Goal: Check status: Check status

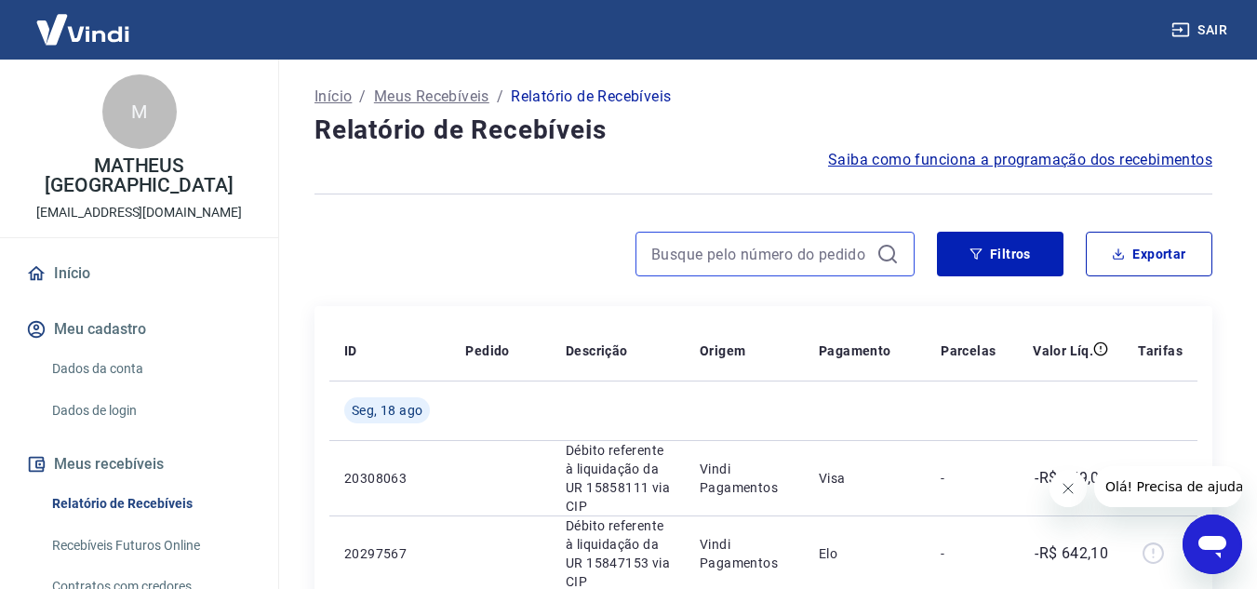
click at [771, 254] on input at bounding box center [760, 254] width 218 height 28
paste input "724417457"
type input "724417457"
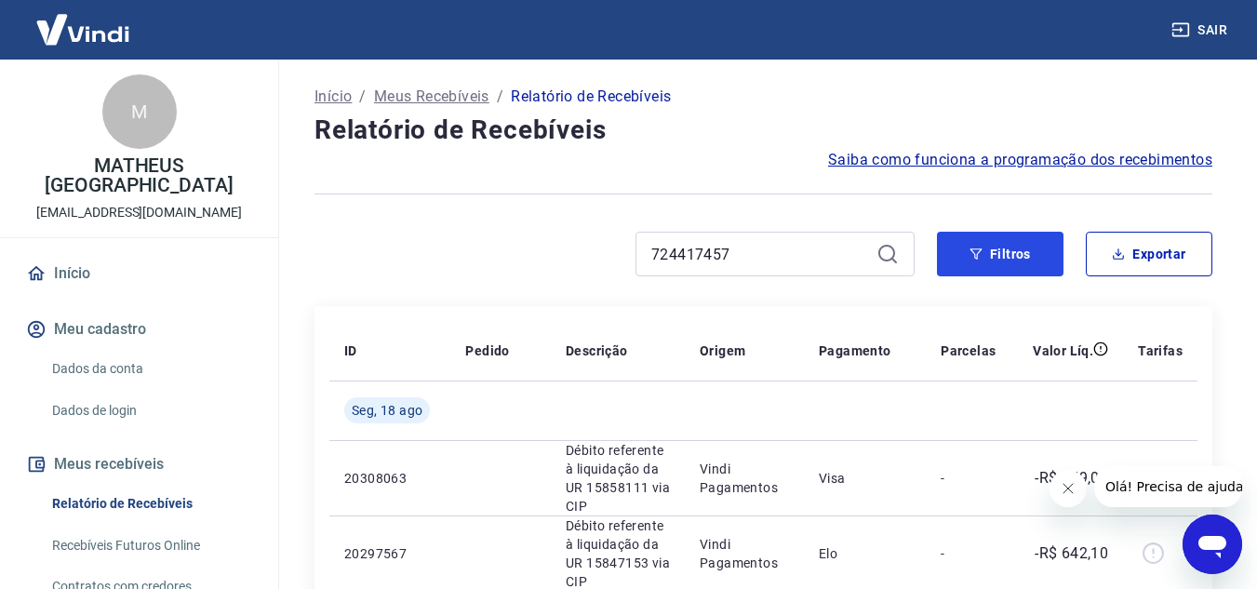
click at [980, 256] on icon "button" at bounding box center [975, 253] width 13 height 13
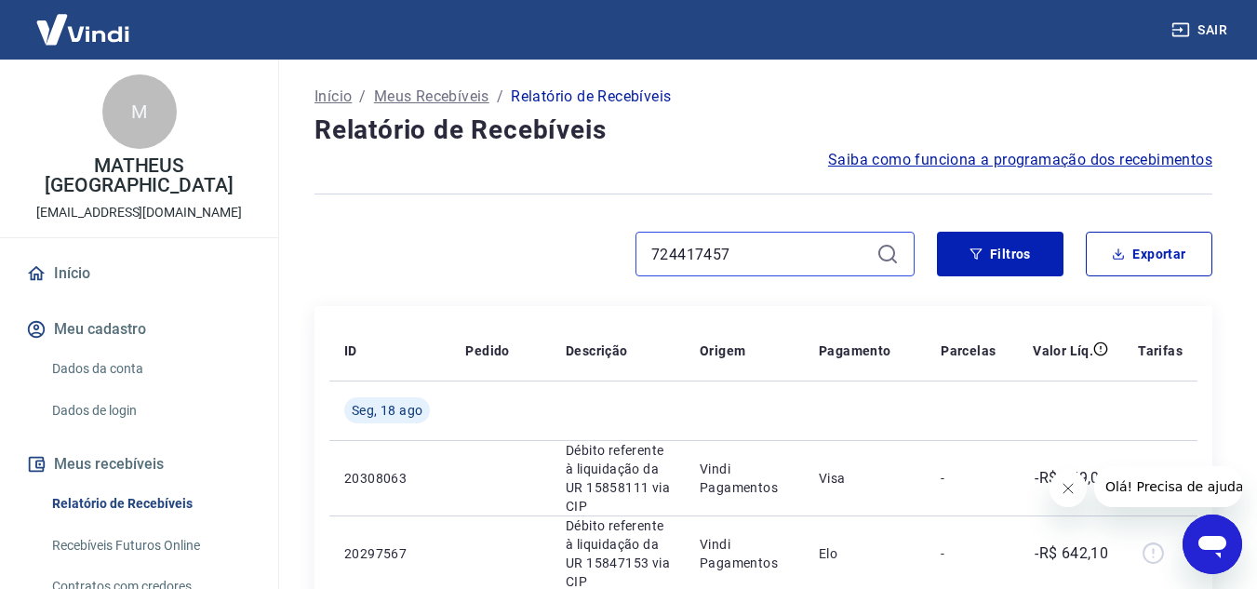
click at [695, 251] on input "724417457" at bounding box center [760, 254] width 218 height 28
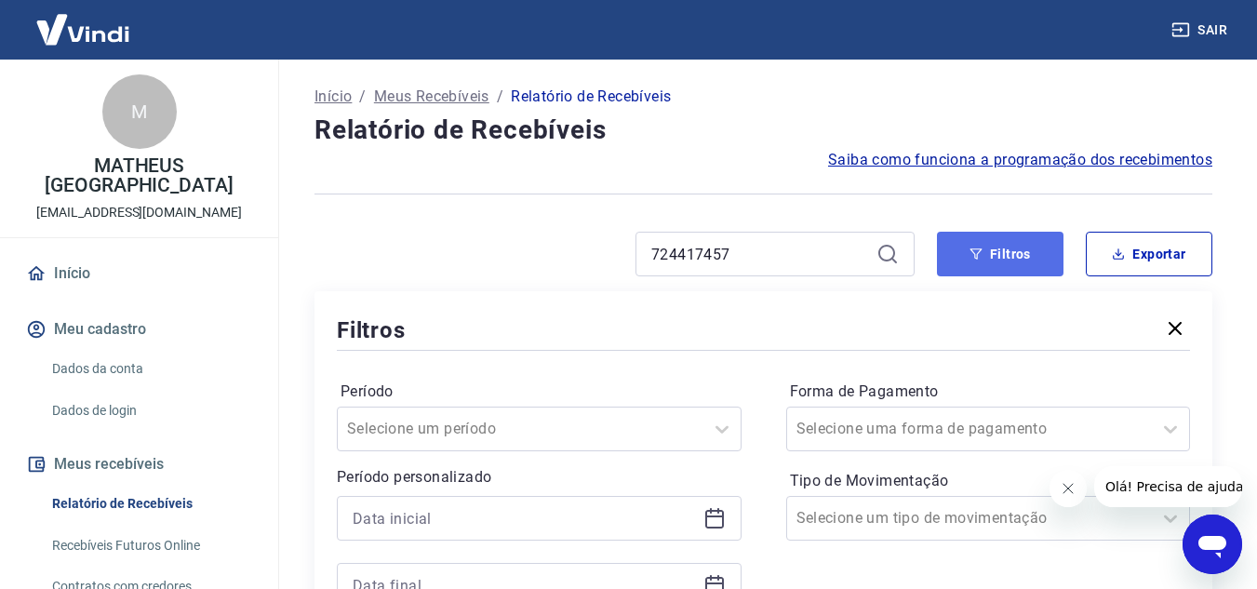
click at [994, 248] on button "Filtros" at bounding box center [1000, 254] width 127 height 45
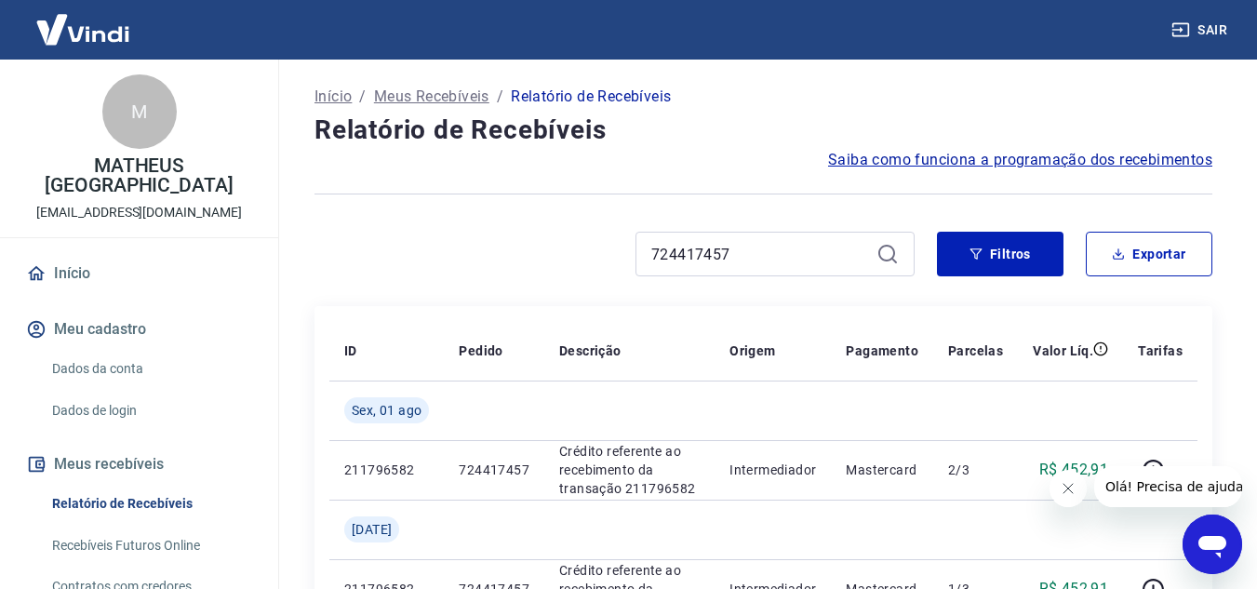
click at [786, 234] on div "724417457" at bounding box center [774, 254] width 279 height 45
click at [771, 246] on input "724417457" at bounding box center [760, 254] width 218 height 28
click at [877, 257] on icon at bounding box center [887, 254] width 22 height 22
click at [1004, 250] on button "Filtros" at bounding box center [1000, 254] width 127 height 45
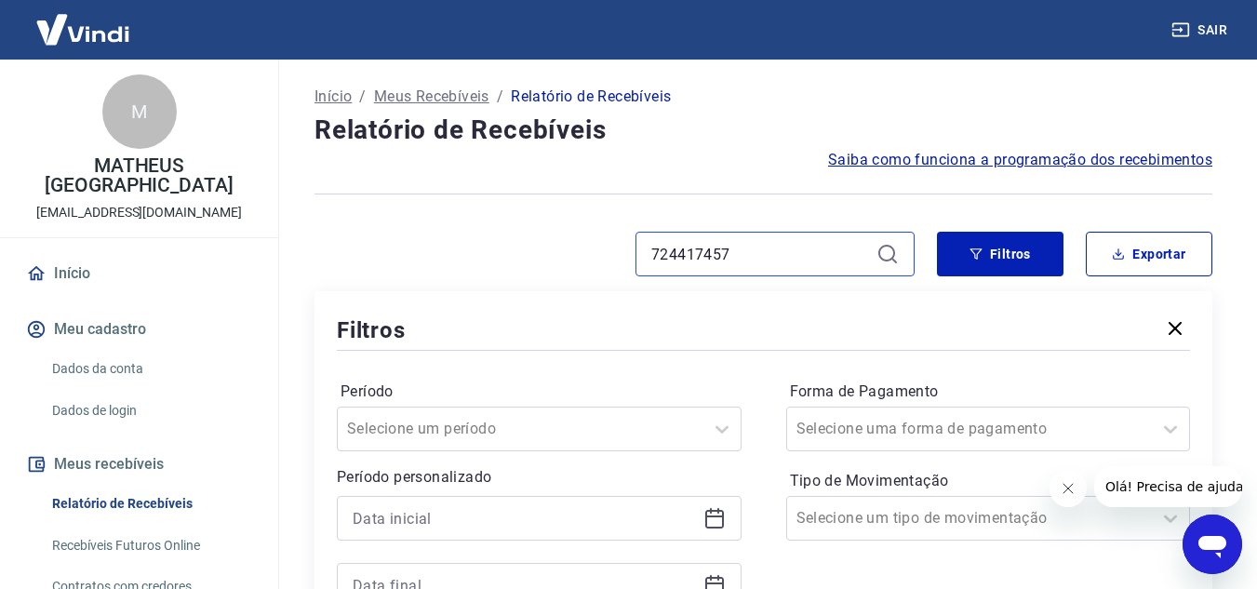
click at [859, 253] on input "724417457" at bounding box center [760, 254] width 218 height 28
click at [894, 251] on icon at bounding box center [887, 254] width 22 height 22
click at [832, 251] on input "724417457" at bounding box center [760, 254] width 218 height 28
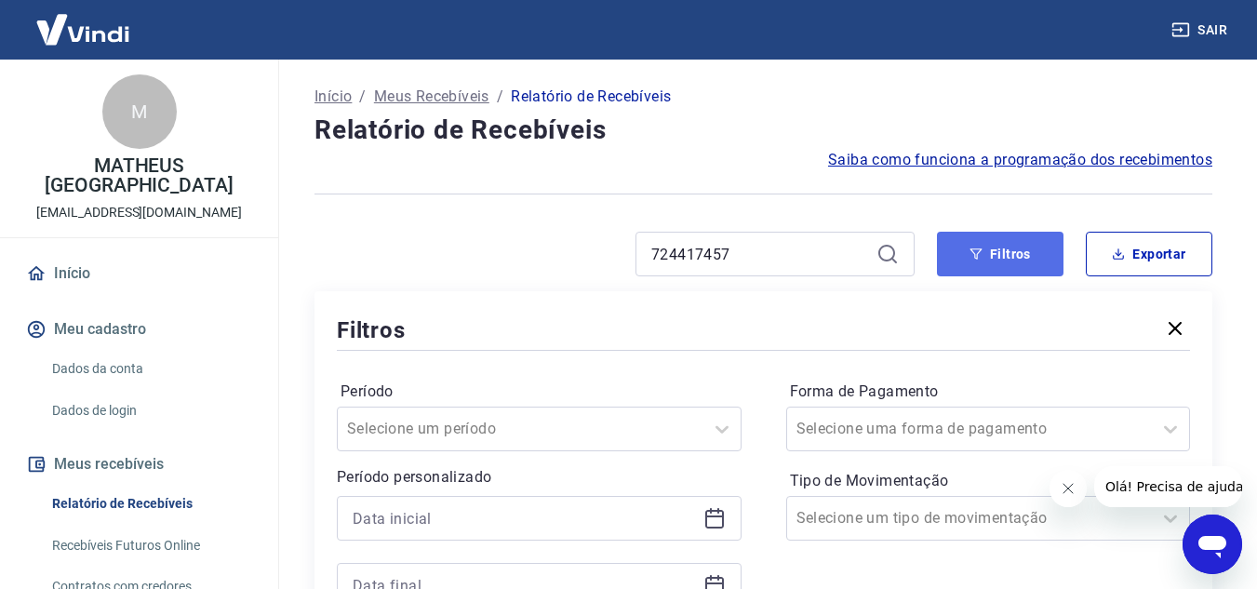
click at [1022, 262] on button "Filtros" at bounding box center [1000, 254] width 127 height 45
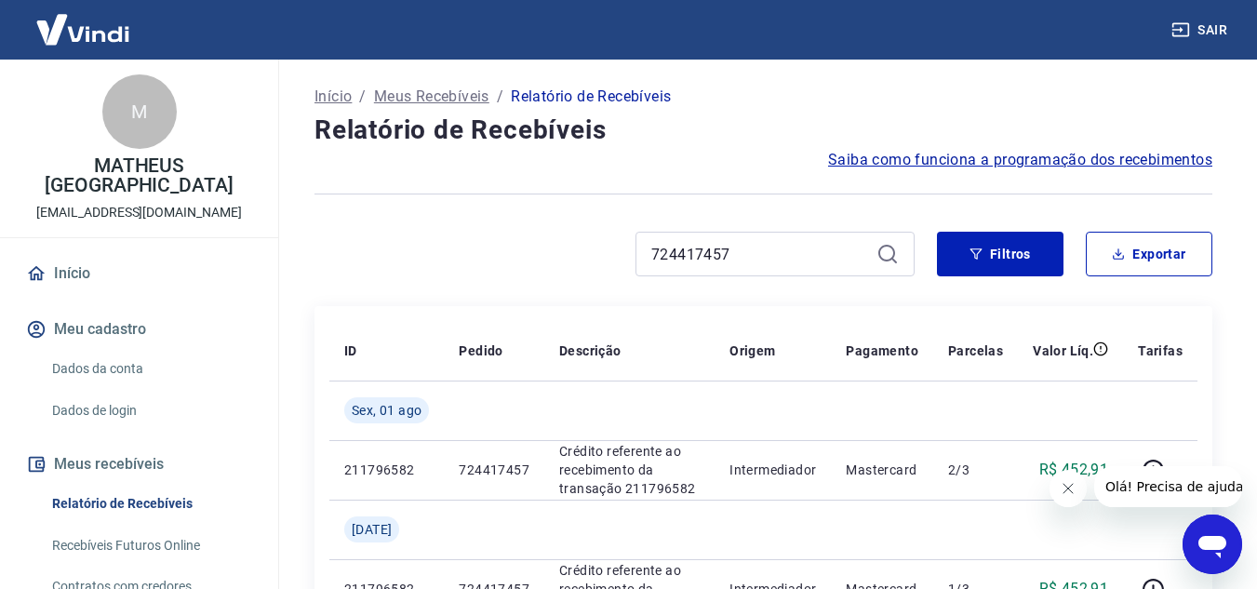
click at [776, 274] on div "724417457" at bounding box center [774, 254] width 279 height 45
click at [778, 256] on input "724417457" at bounding box center [760, 254] width 218 height 28
click at [886, 252] on icon at bounding box center [887, 254] width 22 height 22
drag, startPoint x: 802, startPoint y: 252, endPoint x: 566, endPoint y: 253, distance: 236.3
click at [567, 253] on div "724417457" at bounding box center [614, 254] width 600 height 45
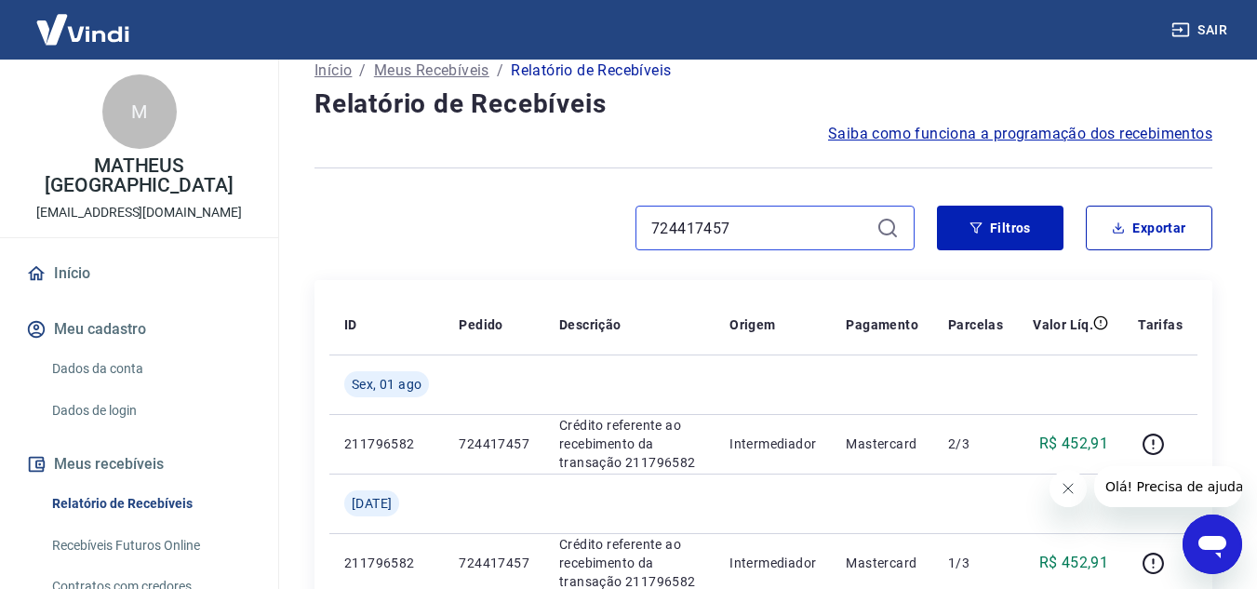
scroll to position [180, 0]
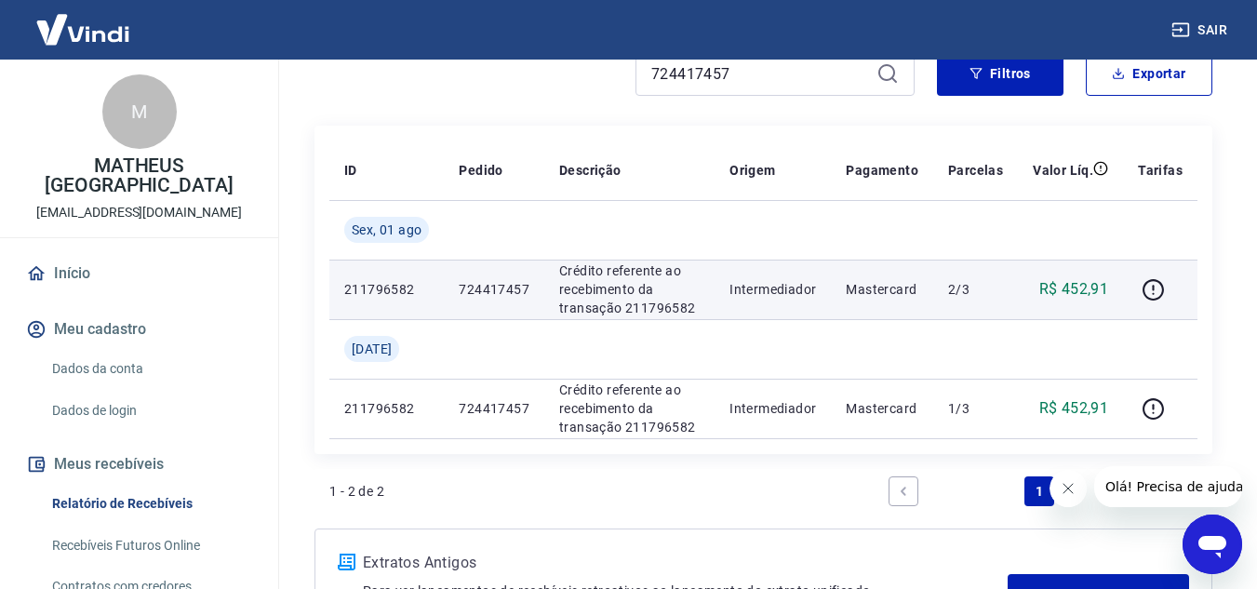
click at [996, 282] on p "2/3" at bounding box center [975, 289] width 55 height 19
drag, startPoint x: 384, startPoint y: 229, endPoint x: 576, endPoint y: 266, distance: 195.2
click at [385, 229] on span "Sex, 01 ago" at bounding box center [387, 229] width 70 height 19
click at [1158, 288] on icon "button" at bounding box center [1152, 289] width 23 height 23
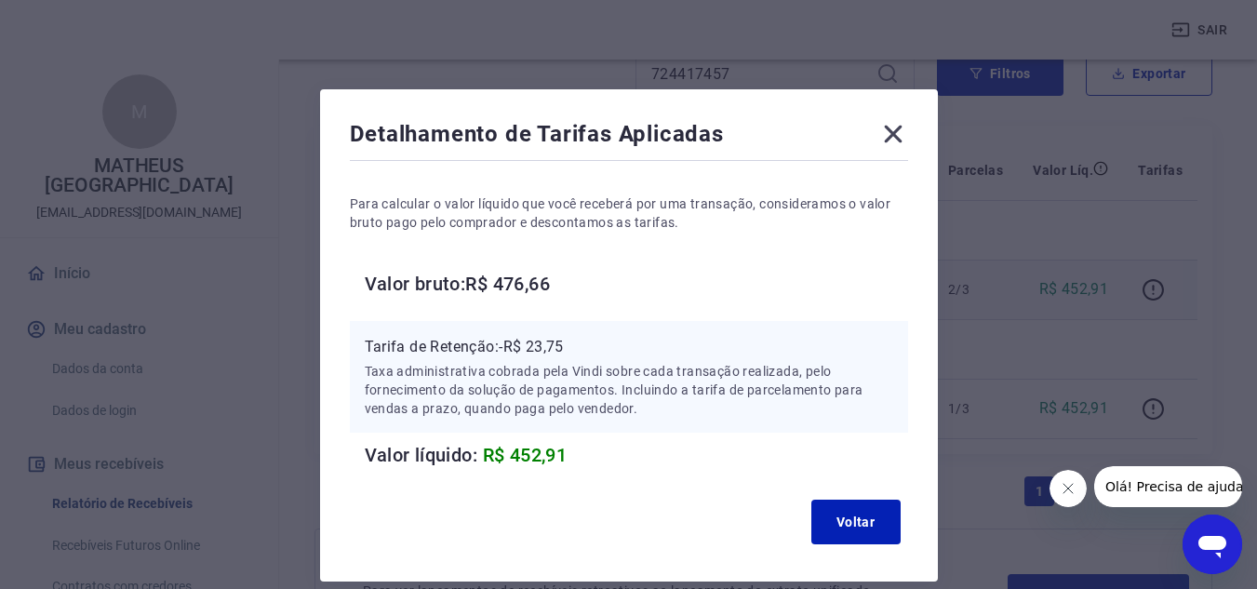
click at [896, 127] on icon at bounding box center [893, 134] width 30 height 30
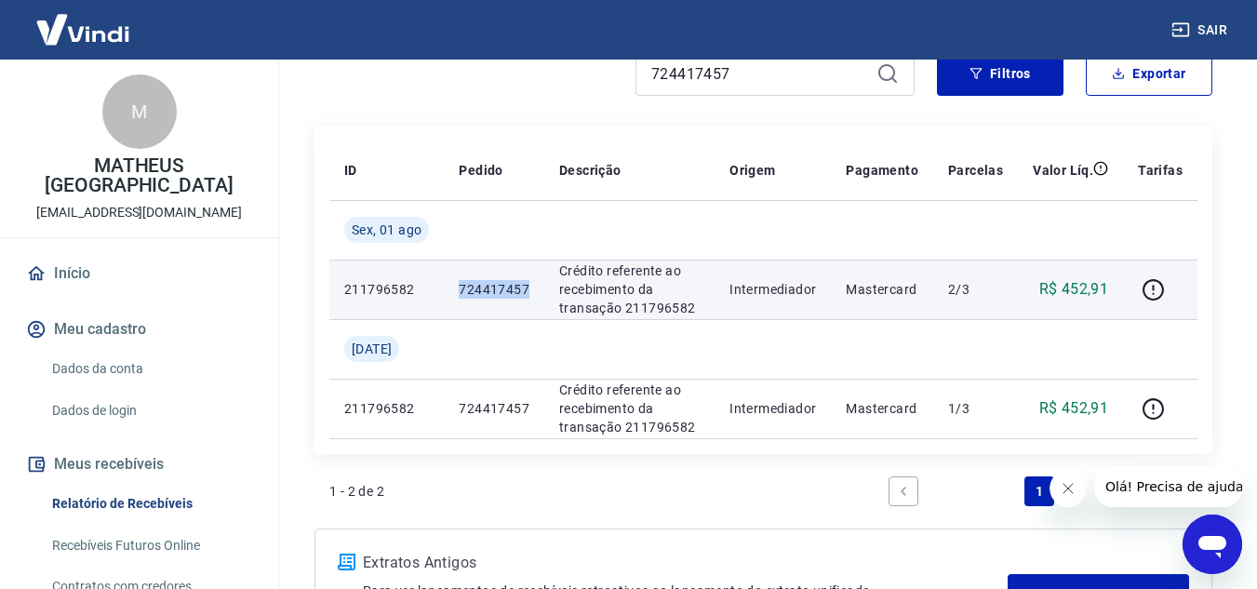
drag, startPoint x: 459, startPoint y: 287, endPoint x: 508, endPoint y: 293, distance: 49.6
click at [539, 293] on td "724417457" at bounding box center [494, 290] width 100 height 60
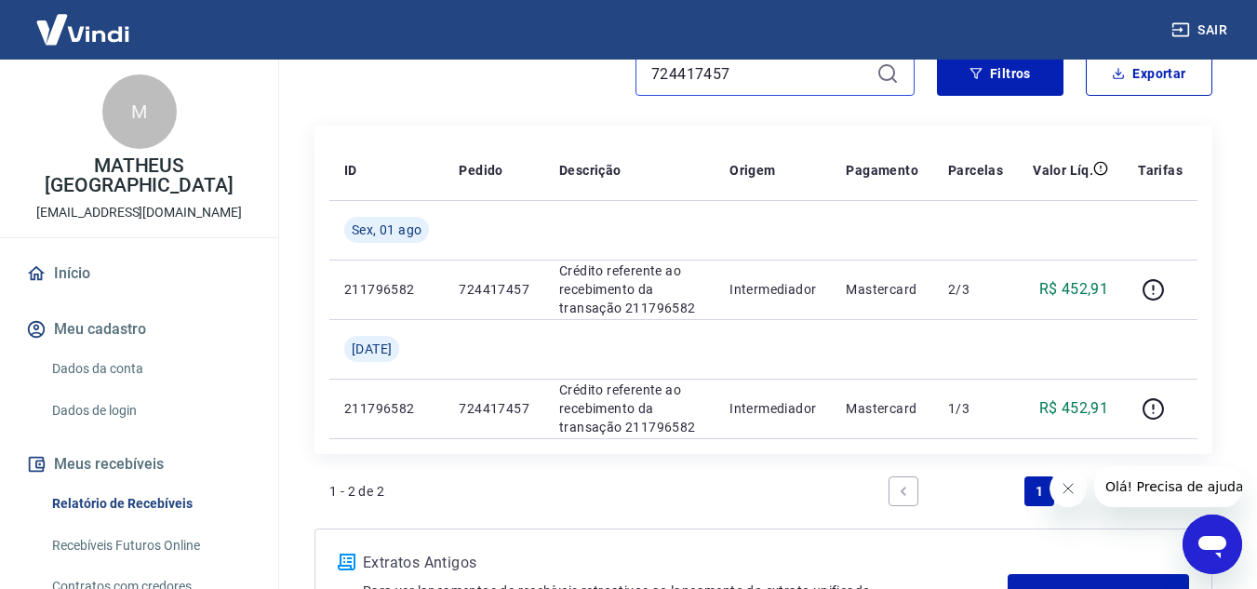
drag, startPoint x: 499, startPoint y: 293, endPoint x: 753, endPoint y: 73, distance: 336.3
click at [753, 73] on input "724417457" at bounding box center [760, 74] width 218 height 28
